Goal: Task Accomplishment & Management: Complete application form

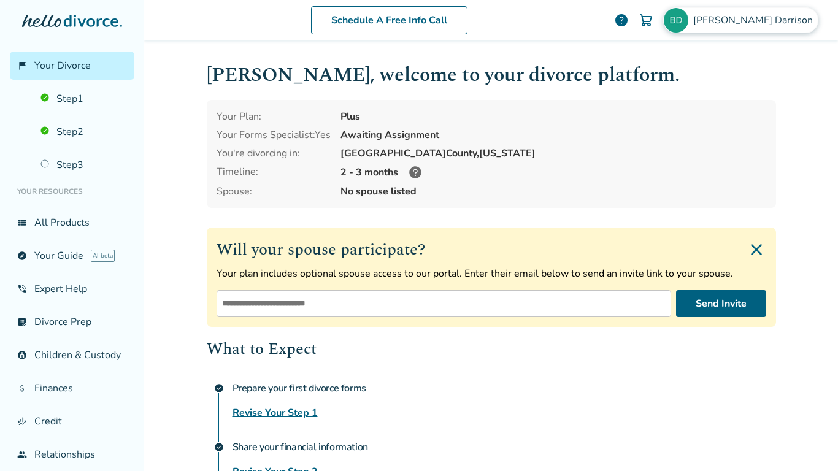
click at [689, 15] on img at bounding box center [676, 20] width 25 height 25
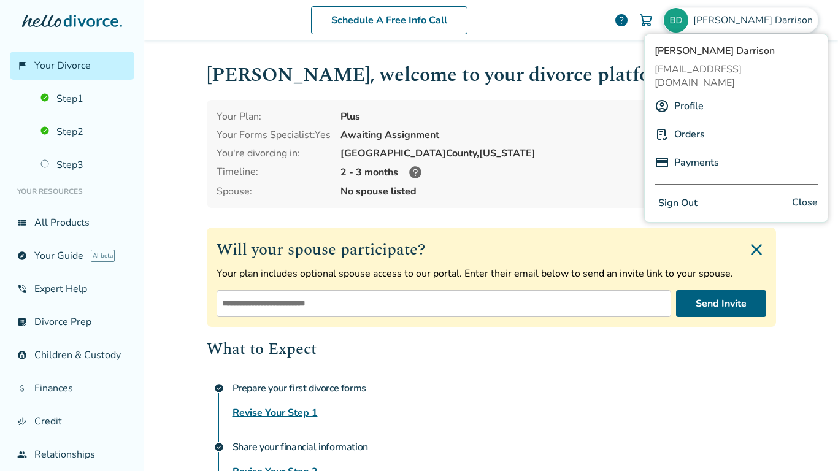
click at [685, 152] on link "Payments" at bounding box center [697, 162] width 45 height 23
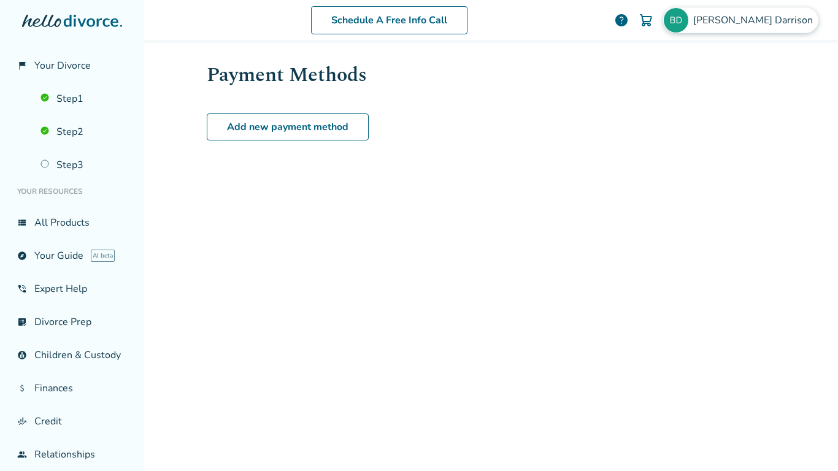
click at [747, 31] on div "[PERSON_NAME]" at bounding box center [740, 20] width 155 height 26
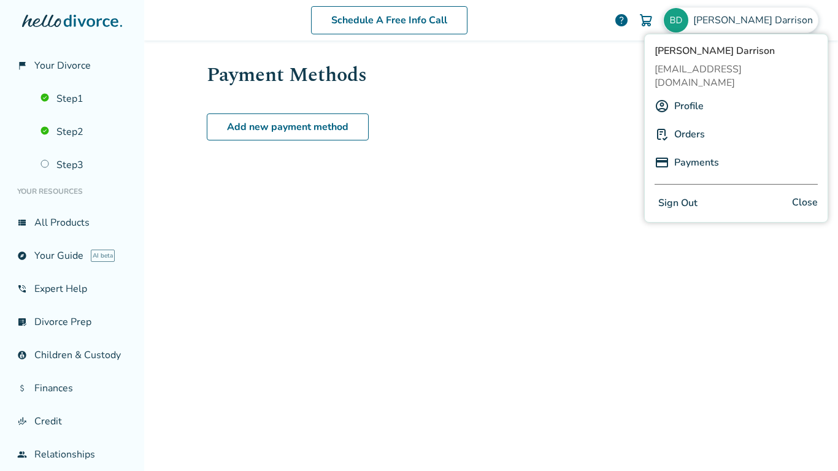
click at [696, 123] on link "Orders" at bounding box center [690, 134] width 31 height 23
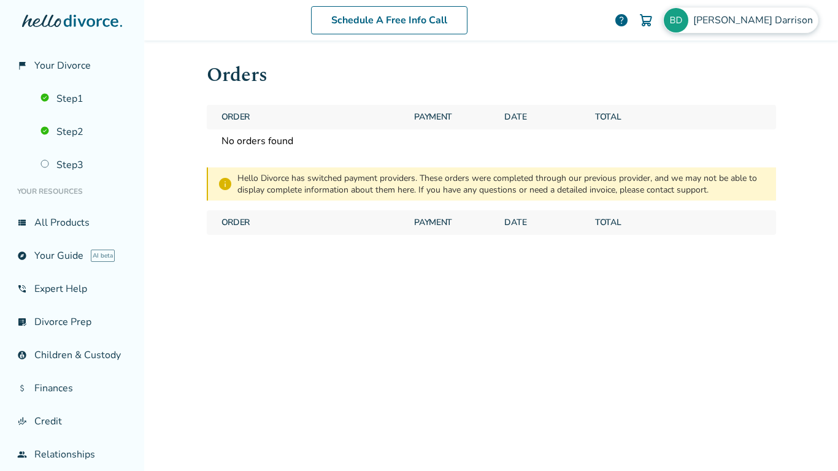
click at [753, 23] on span "[PERSON_NAME]" at bounding box center [756, 21] width 125 height 14
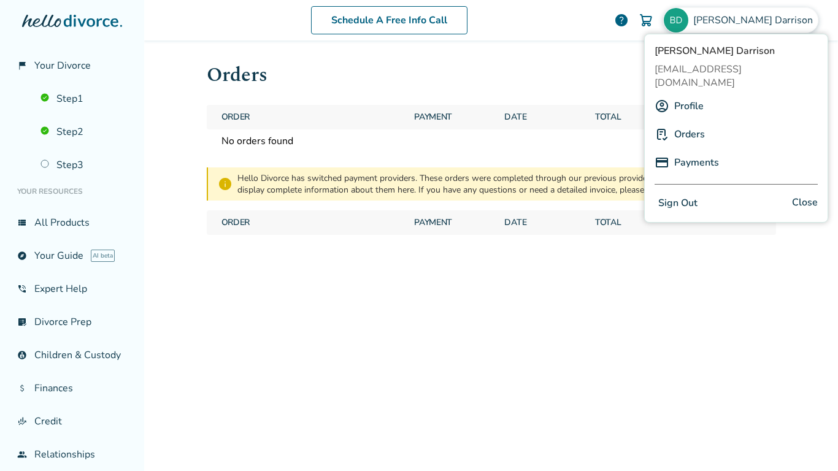
click at [716, 95] on div "Profile" at bounding box center [736, 106] width 163 height 23
click at [675, 96] on link "Profile" at bounding box center [689, 106] width 29 height 23
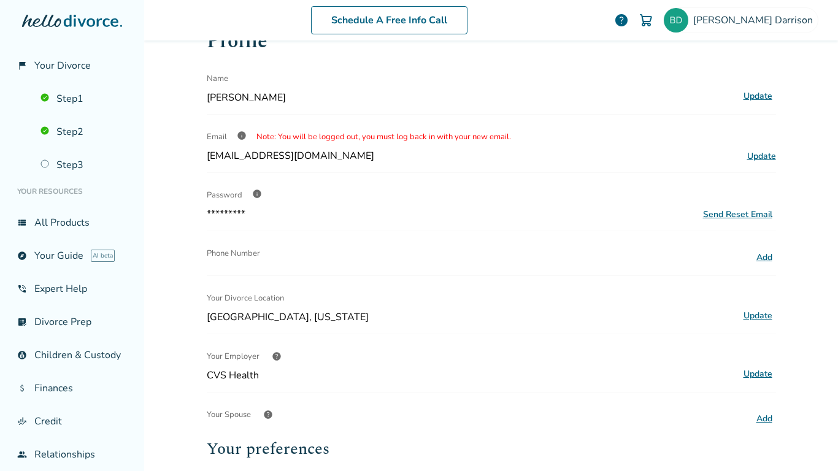
scroll to position [17, 0]
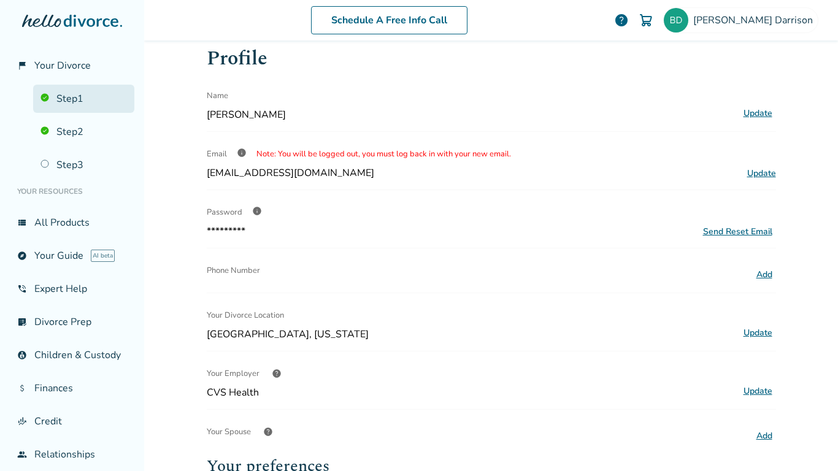
click at [77, 98] on link "Step 1" at bounding box center [83, 99] width 101 height 28
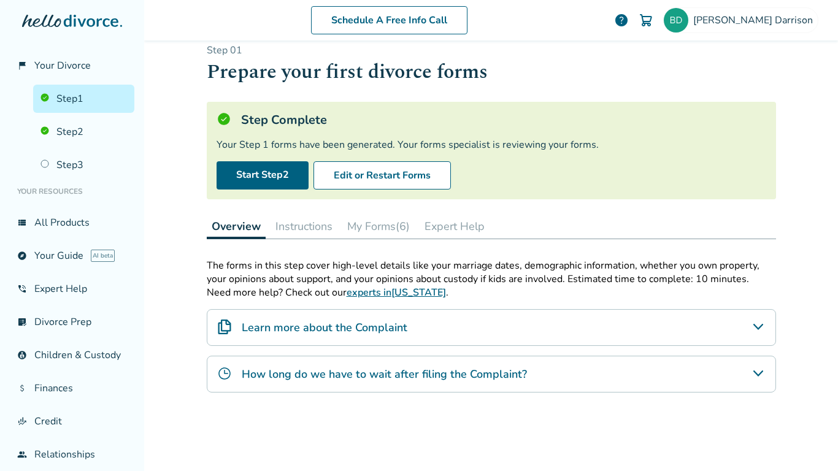
click at [361, 215] on button "My Forms (6)" at bounding box center [378, 226] width 72 height 25
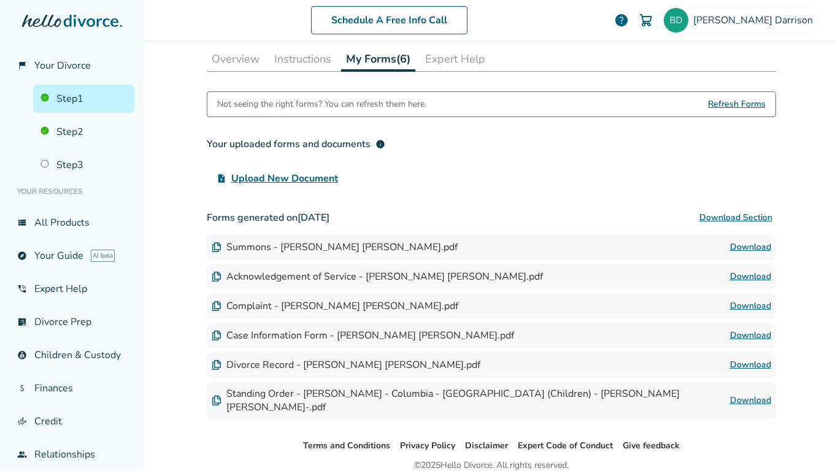
scroll to position [178, 0]
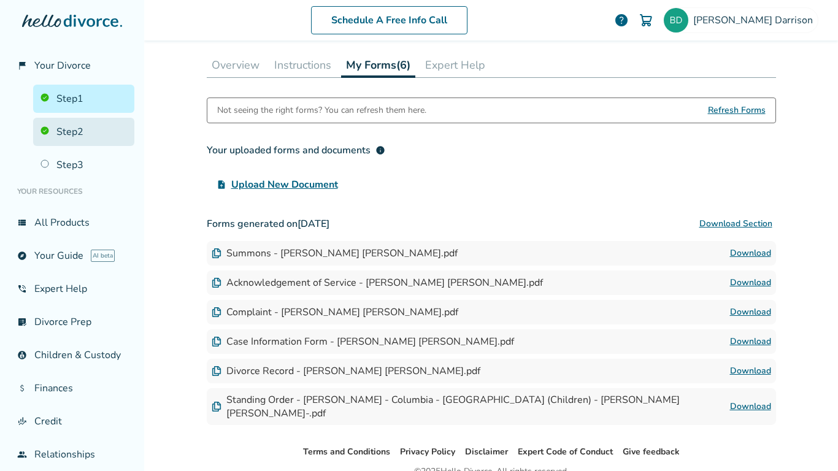
click at [85, 139] on link "Step 2" at bounding box center [83, 132] width 101 height 28
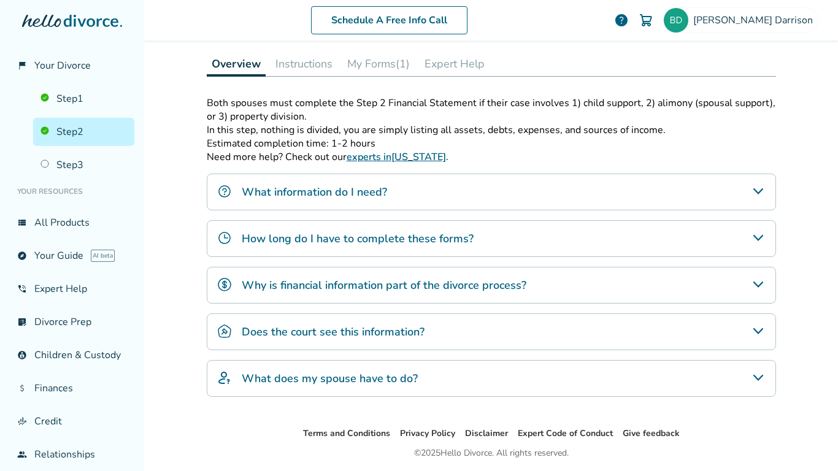
scroll to position [60, 0]
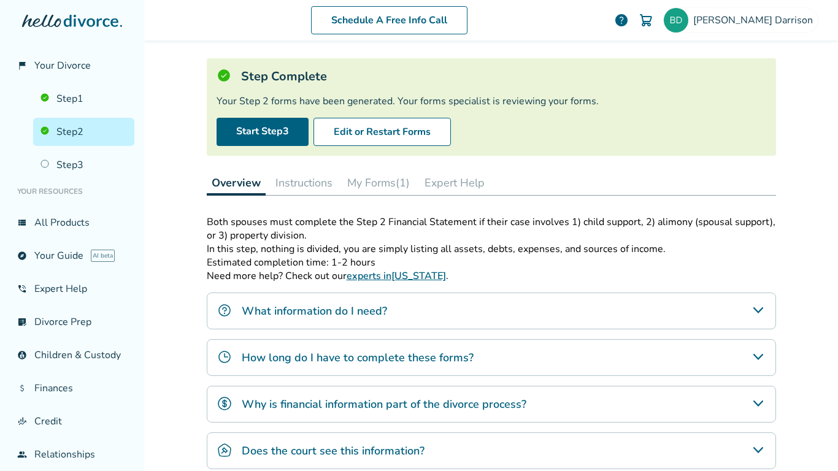
click at [371, 190] on button "My Forms (1)" at bounding box center [378, 183] width 72 height 25
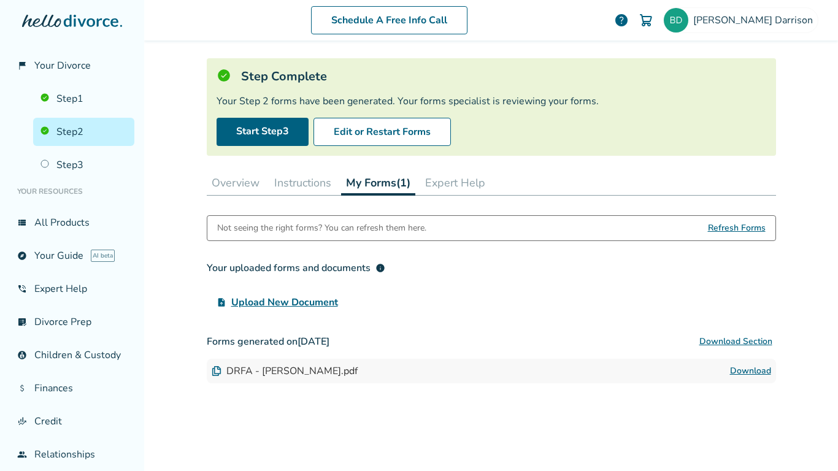
click at [449, 191] on button "Expert Help" at bounding box center [455, 183] width 70 height 25
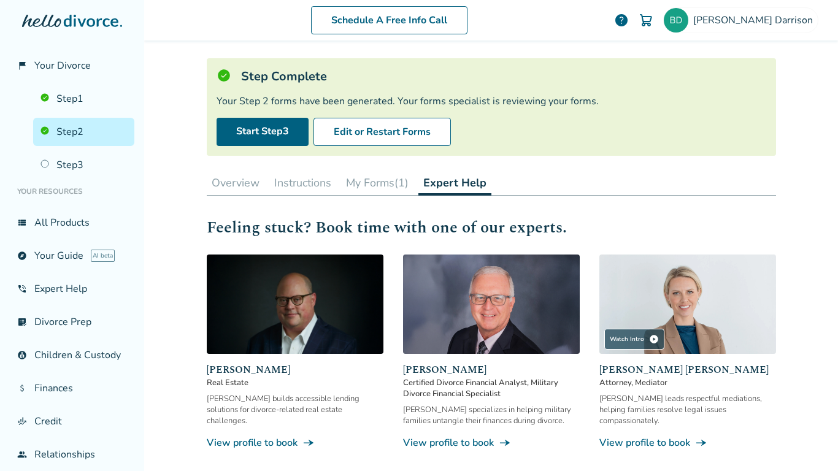
click at [292, 184] on button "Instructions" at bounding box center [302, 183] width 67 height 25
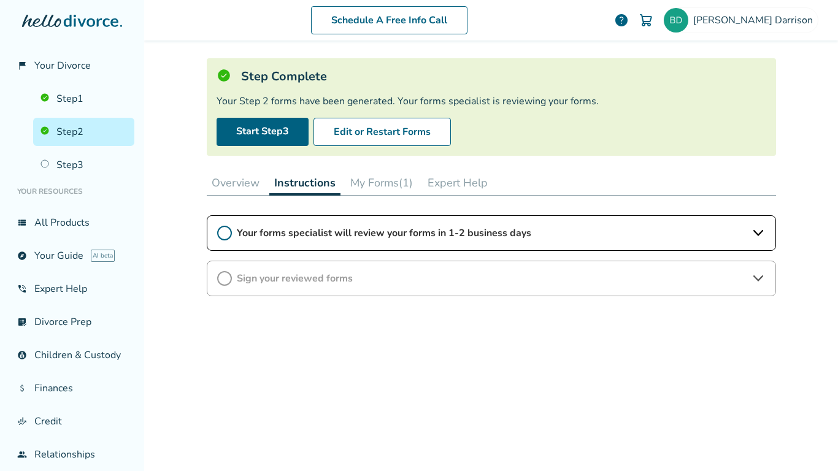
click at [220, 233] on icon at bounding box center [224, 233] width 15 height 15
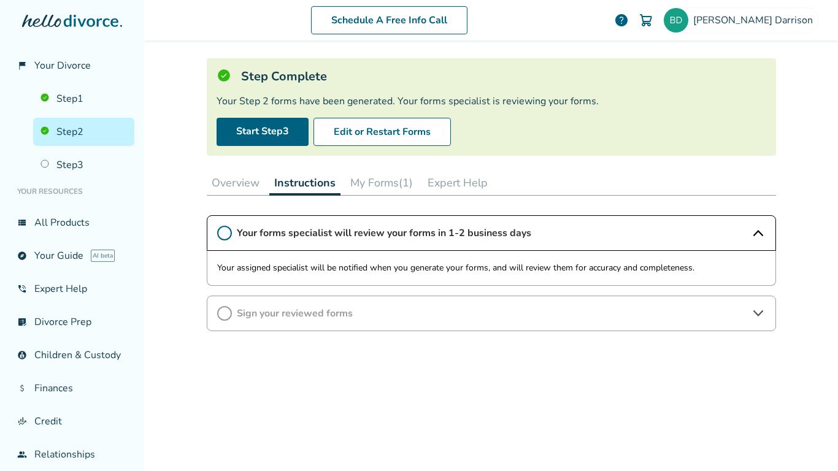
click at [241, 188] on button "Overview" at bounding box center [236, 183] width 58 height 25
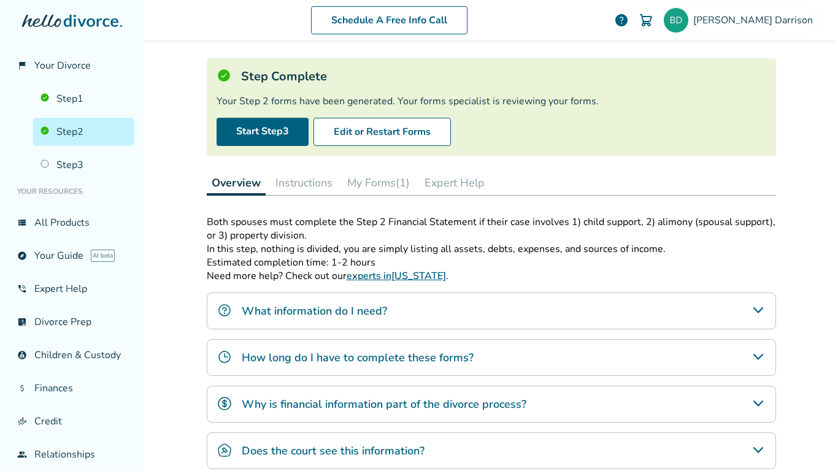
click at [804, 219] on div "Schedule A Free Info Call [PERSON_NAME] help Schedule A Free Call [PERSON_NAME]…" at bounding box center [491, 235] width 694 height 471
click at [68, 93] on link "Step 1" at bounding box center [83, 99] width 101 height 28
